Goal: Check status: Check status

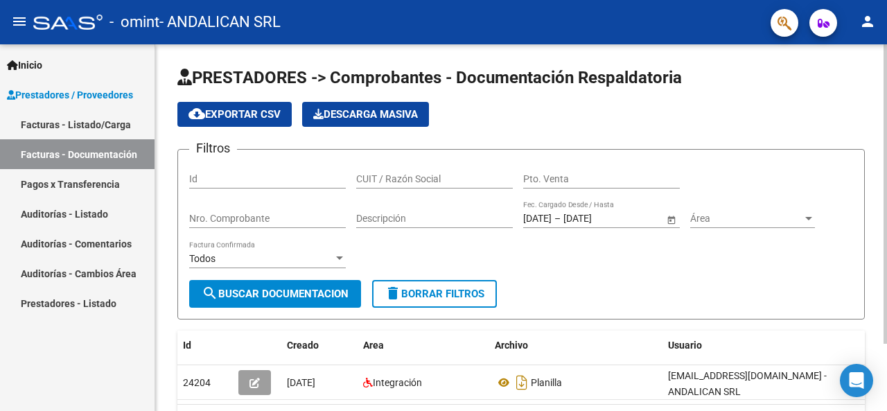
scroll to position [2, 0]
click at [15, 19] on mat-icon "menu" at bounding box center [19, 21] width 17 height 17
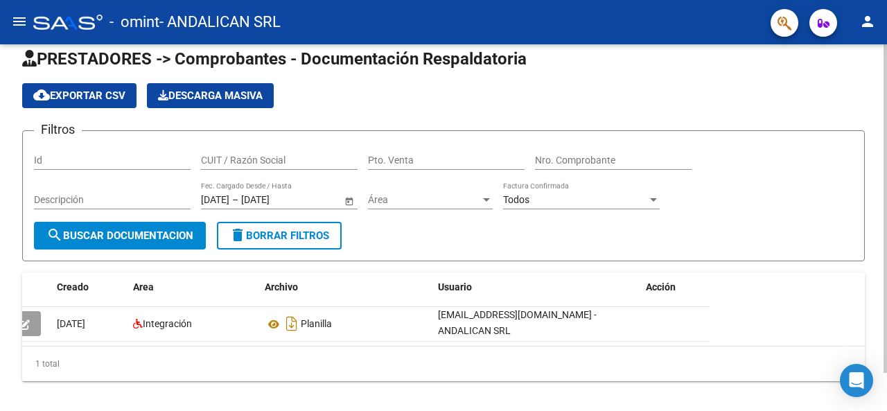
scroll to position [0, 0]
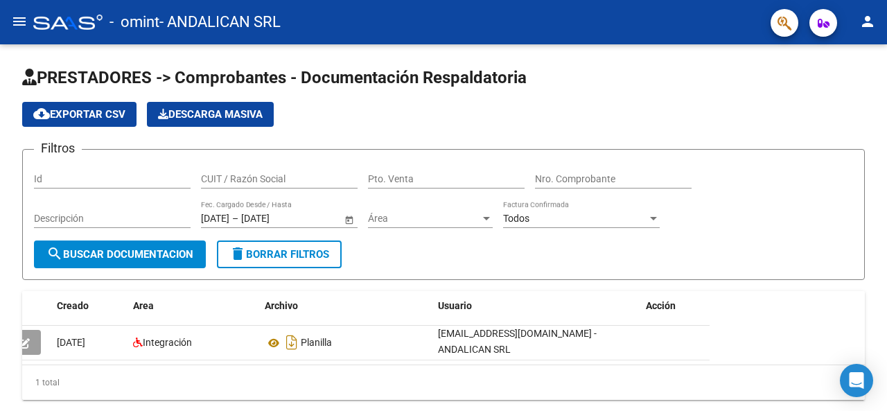
click at [871, 24] on mat-icon "person" at bounding box center [868, 21] width 17 height 17
click at [637, 116] on div at bounding box center [443, 205] width 887 height 411
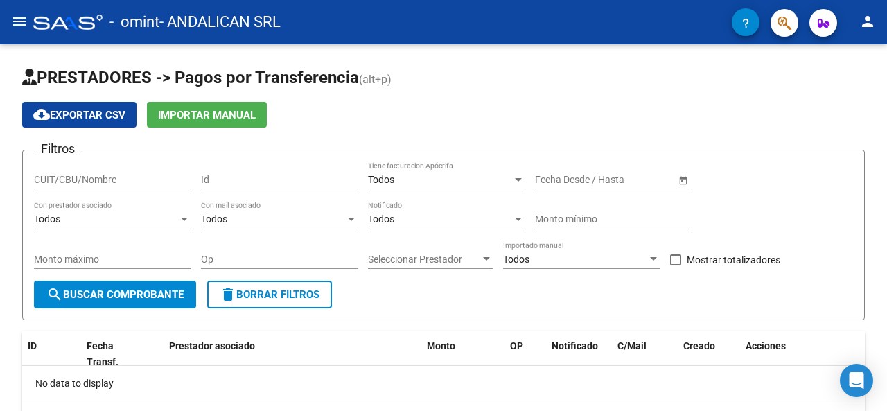
click at [15, 19] on mat-icon "menu" at bounding box center [19, 21] width 17 height 17
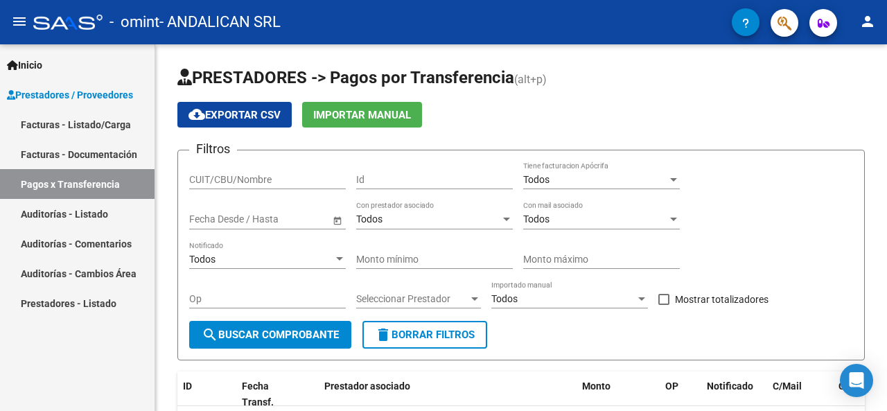
click at [112, 215] on link "Auditorías - Listado" at bounding box center [77, 214] width 155 height 30
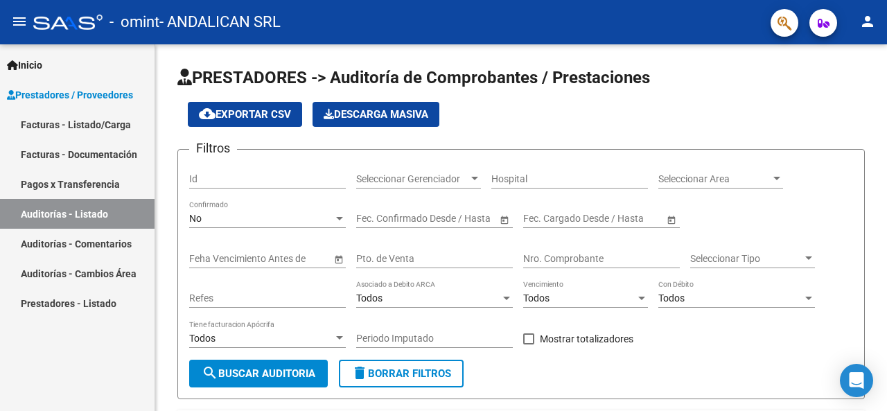
click at [33, 94] on span "Prestadores / Proveedores" at bounding box center [70, 94] width 126 height 15
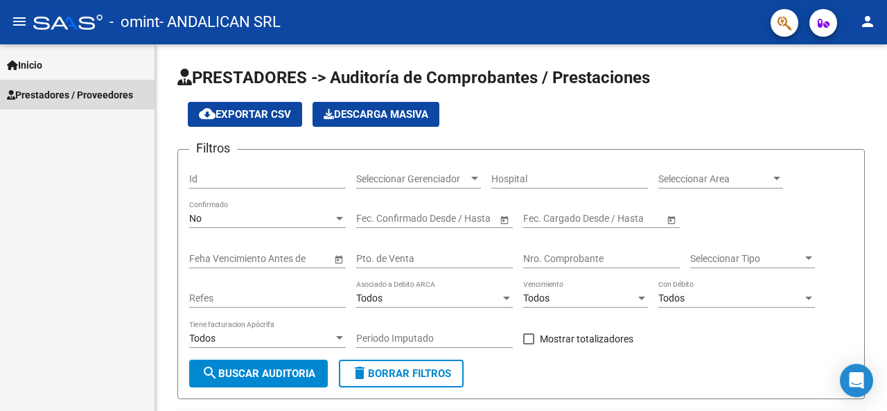
click at [33, 94] on span "Prestadores / Proveedores" at bounding box center [70, 94] width 126 height 15
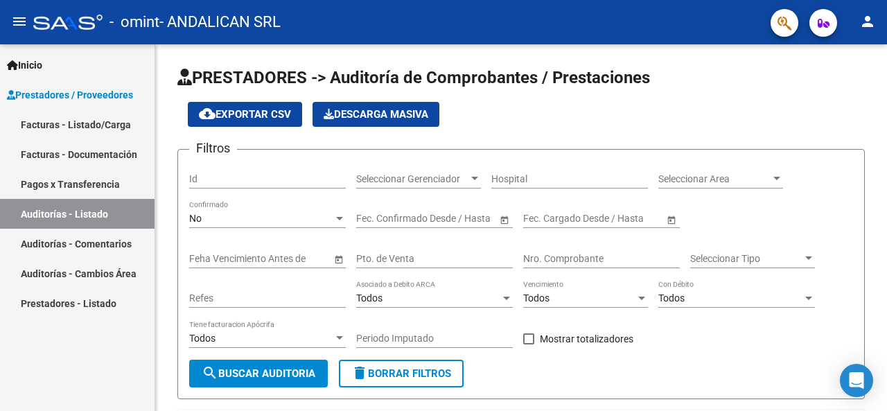
click at [36, 63] on span "Inicio" at bounding box center [24, 65] width 35 height 15
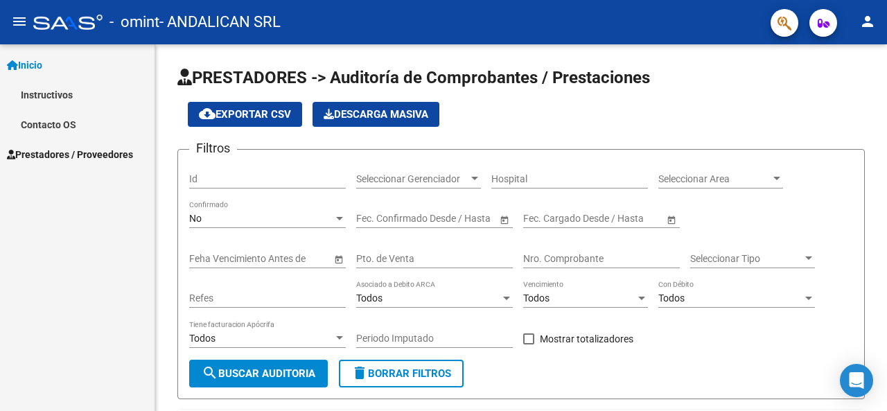
click at [819, 30] on span "button" at bounding box center [824, 23] width 12 height 28
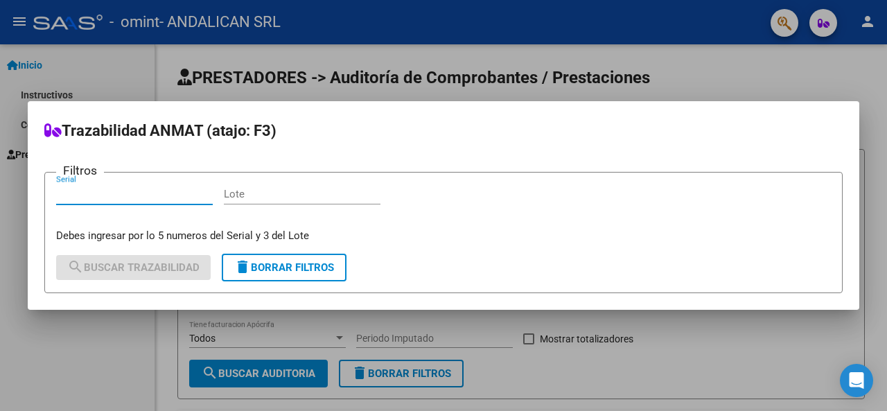
click at [559, 28] on div at bounding box center [443, 205] width 887 height 411
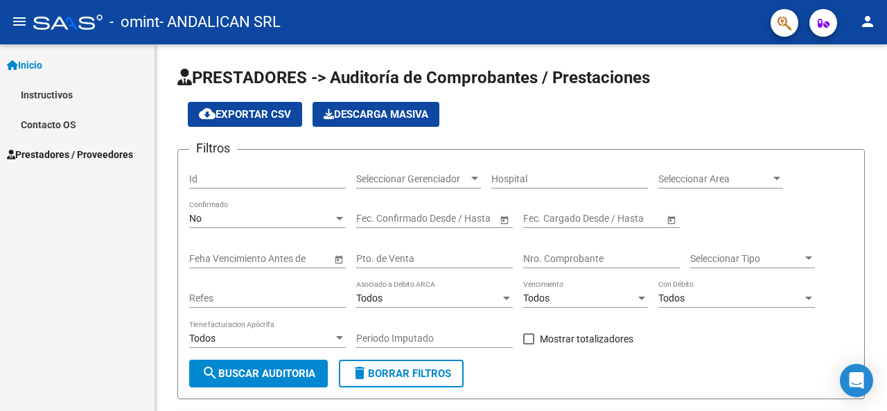
click at [31, 67] on span "Inicio" at bounding box center [24, 65] width 35 height 15
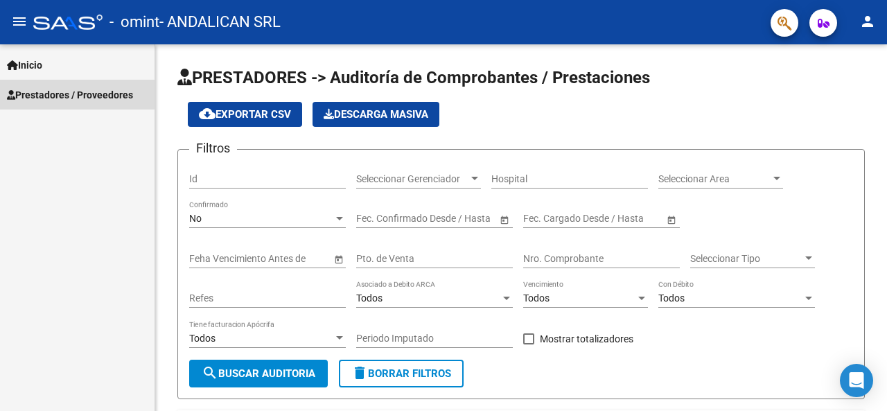
click at [44, 92] on span "Prestadores / Proveedores" at bounding box center [70, 94] width 126 height 15
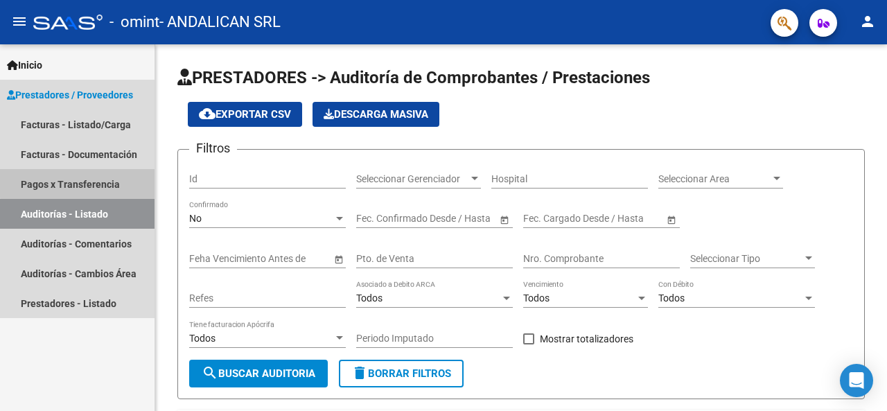
click at [109, 181] on link "Pagos x Transferencia" at bounding box center [77, 184] width 155 height 30
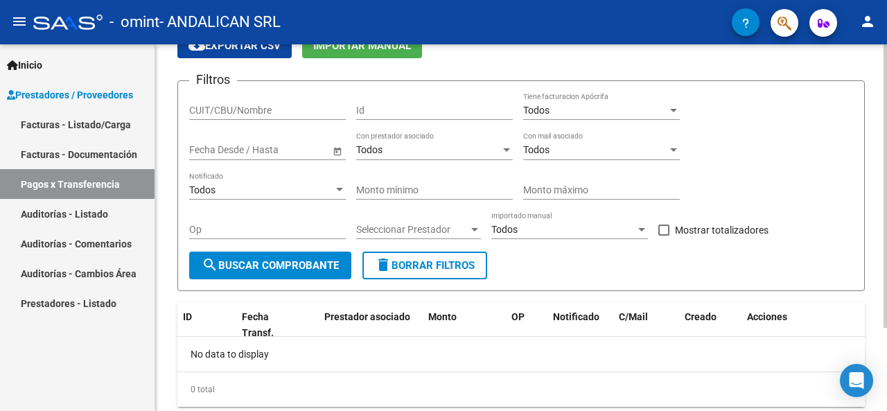
scroll to position [108, 0]
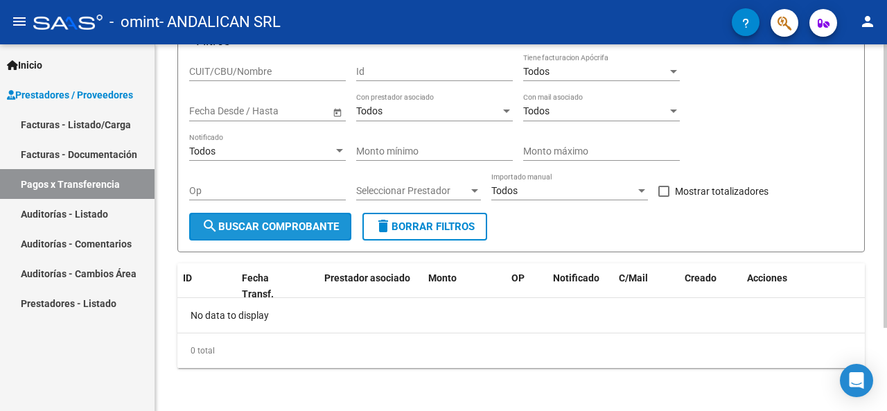
click at [288, 223] on span "search Buscar Comprobante" at bounding box center [270, 226] width 137 height 12
click at [268, 222] on span "search Buscar Comprobante" at bounding box center [270, 226] width 137 height 12
click at [232, 229] on span "search Buscar Comprobante" at bounding box center [270, 226] width 137 height 12
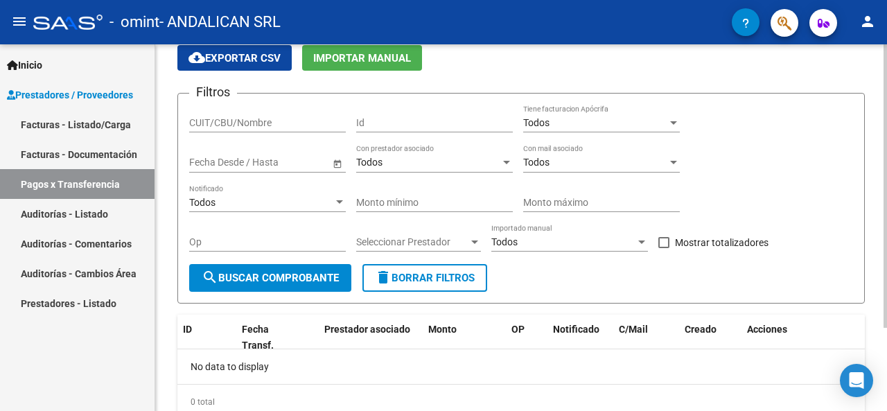
scroll to position [39, 0]
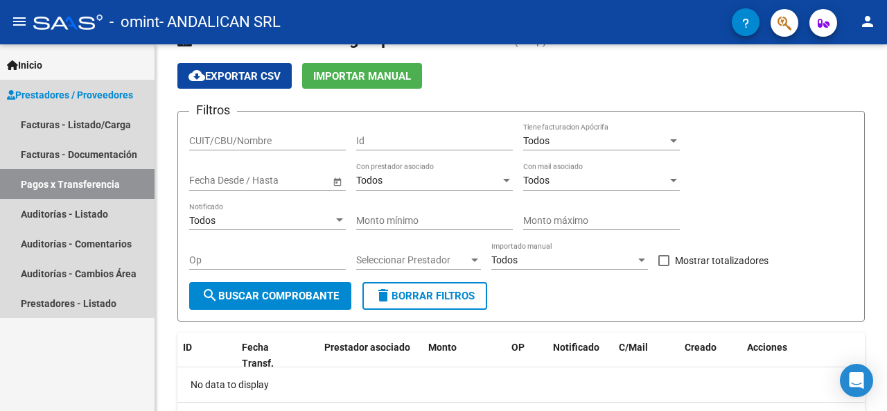
click at [58, 187] on link "Pagos x Transferencia" at bounding box center [77, 184] width 155 height 30
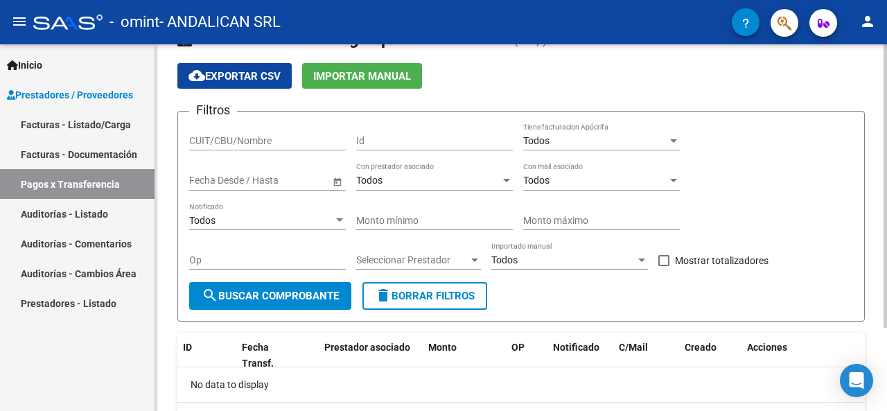
scroll to position [0, 0]
